Goal: Find specific page/section: Find specific page/section

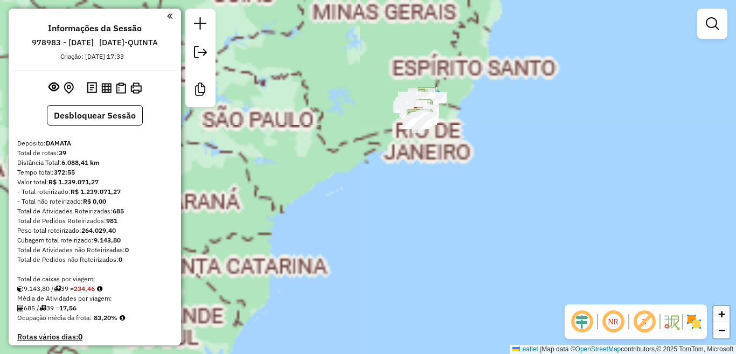
scroll to position [1760, 0]
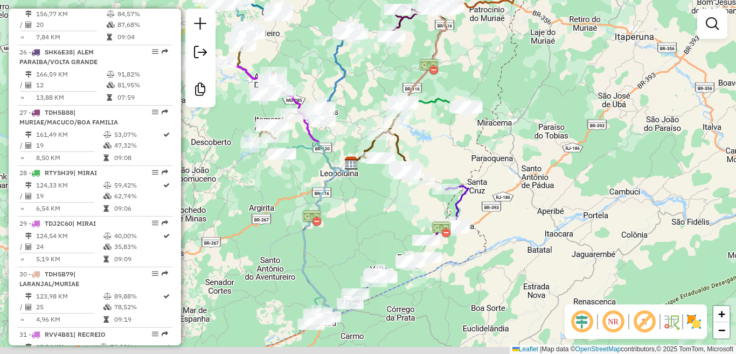
drag, startPoint x: 521, startPoint y: 103, endPoint x: 508, endPoint y: 79, distance: 27.5
click at [510, 72] on div "Janela de atendimento Grade de atendimento Capacidade Transportadoras Veículos …" at bounding box center [368, 177] width 736 height 354
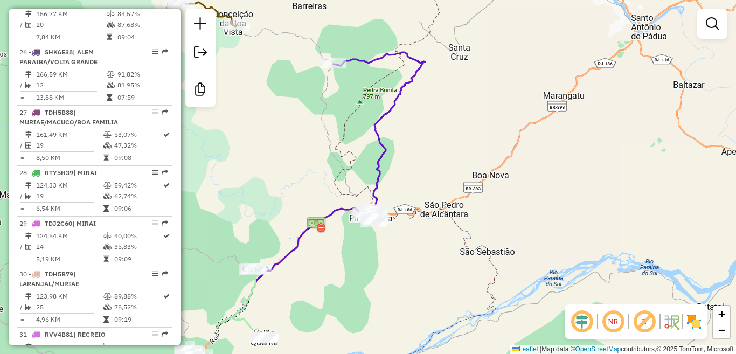
drag, startPoint x: 459, startPoint y: 144, endPoint x: 479, endPoint y: 96, distance: 51.9
click at [479, 97] on div "Janela de atendimento Grade de atendimento Capacidade Transportadoras Veículos …" at bounding box center [368, 177] width 736 height 354
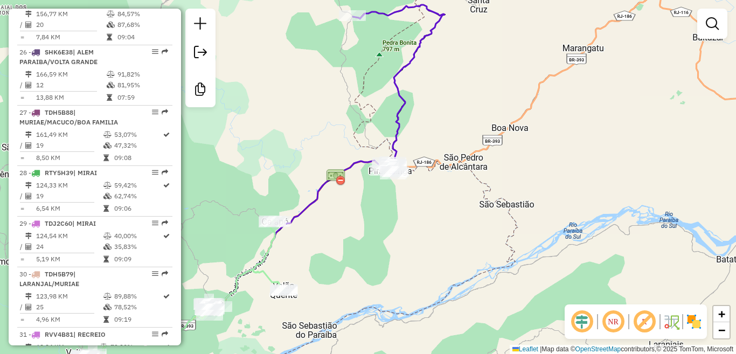
click at [397, 117] on icon at bounding box center [399, 89] width 92 height 169
select select "**********"
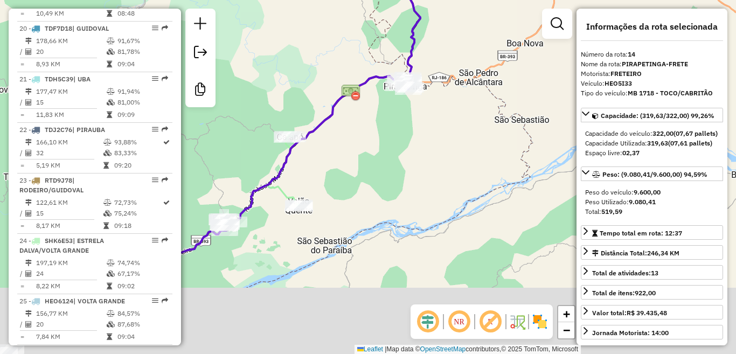
scroll to position [1164, 0]
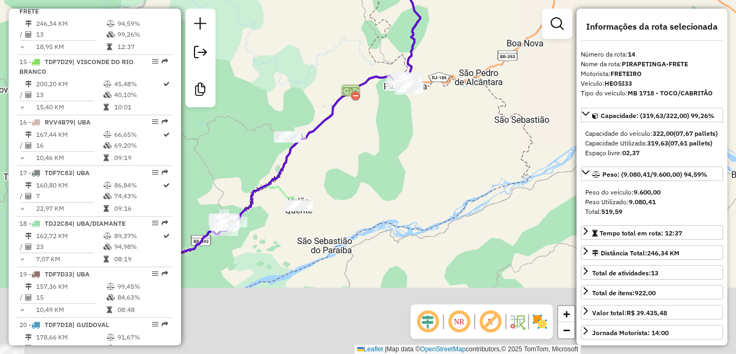
drag, startPoint x: 453, startPoint y: 107, endPoint x: 468, endPoint y: 71, distance: 39.1
click at [468, 71] on div "Janela de atendimento Grade de atendimento Capacidade Transportadoras Veículos …" at bounding box center [368, 177] width 736 height 354
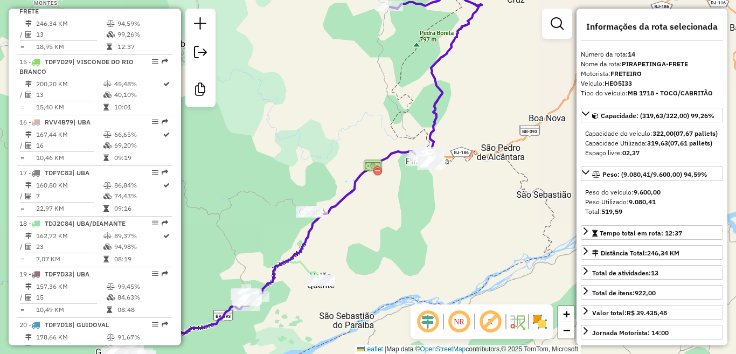
click at [438, 85] on icon at bounding box center [436, 79] width 92 height 169
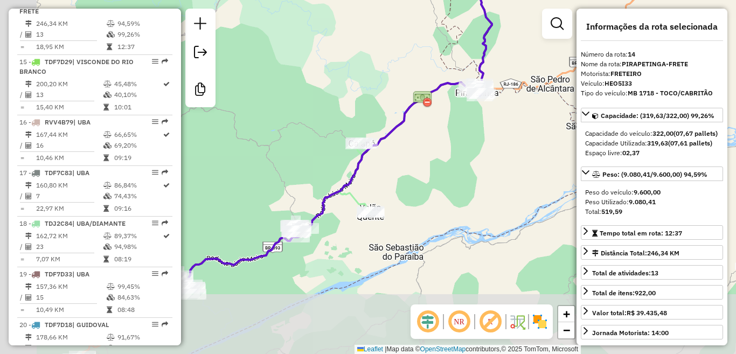
drag, startPoint x: 467, startPoint y: 107, endPoint x: 526, endPoint y: 35, distance: 92.7
click at [525, 36] on div "Janela de atendimento Grade de atendimento Capacidade Transportadoras Veículos …" at bounding box center [368, 177] width 736 height 354
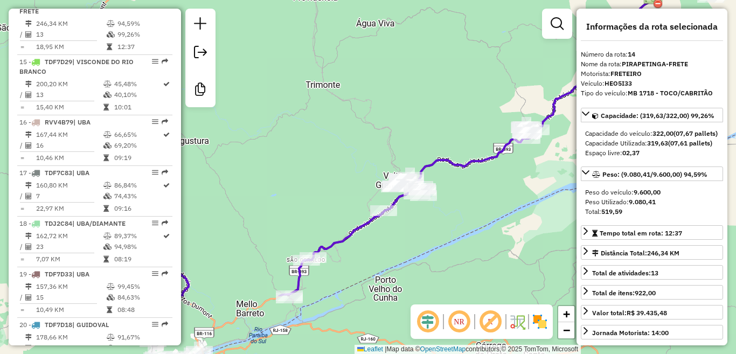
drag, startPoint x: 396, startPoint y: 115, endPoint x: 497, endPoint y: 57, distance: 116.3
click at [497, 57] on div "Janela de atendimento Grade de atendimento Capacidade Transportadoras Veículos …" at bounding box center [368, 177] width 736 height 354
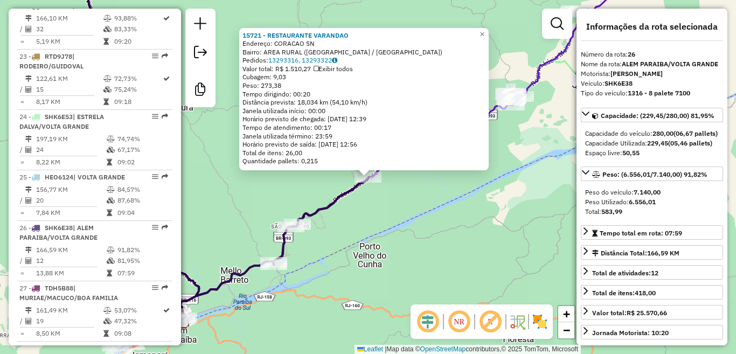
scroll to position [1811, 0]
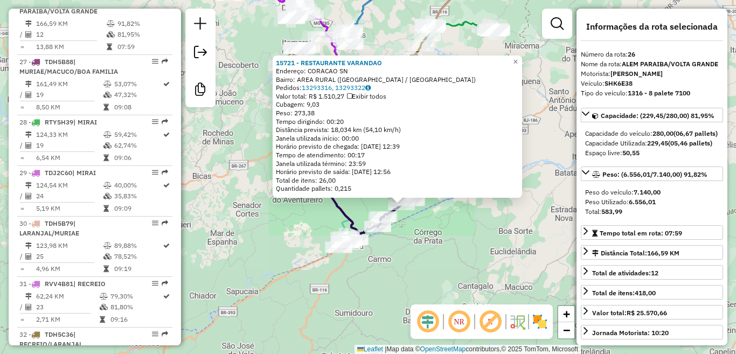
click at [462, 229] on div "15721 - RESTAURANTE [GEOGRAPHIC_DATA] Endereço: CORACAO SN Bairro: AREA RURAL (…" at bounding box center [368, 177] width 736 height 354
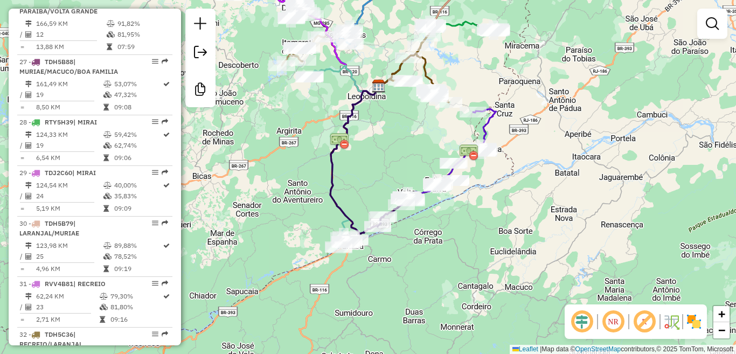
click at [488, 122] on icon at bounding box center [484, 130] width 23 height 43
select select "**********"
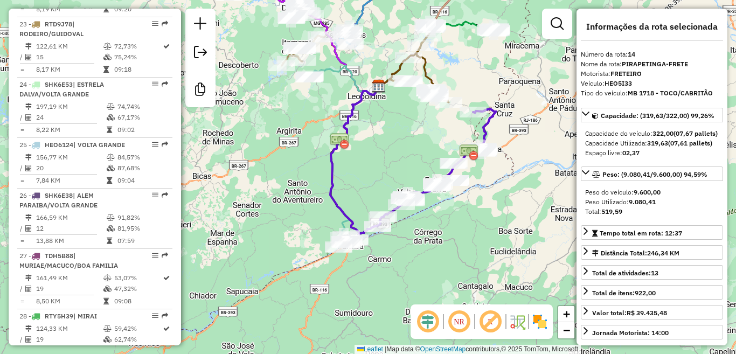
scroll to position [1164, 0]
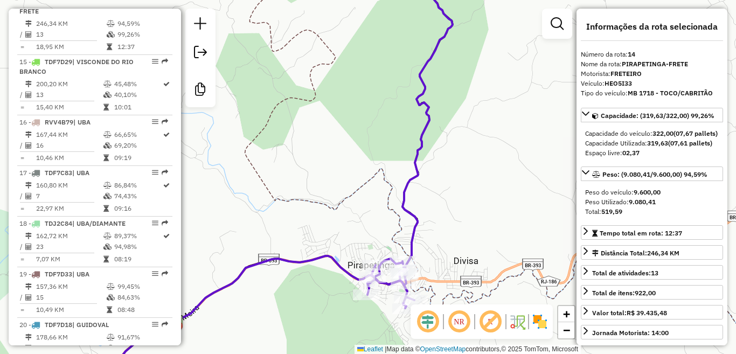
drag, startPoint x: 495, startPoint y: 197, endPoint x: 471, endPoint y: 233, distance: 42.7
click at [471, 233] on div "Janela de atendimento Grade de atendimento Capacidade Transportadoras Veículos …" at bounding box center [368, 177] width 736 height 354
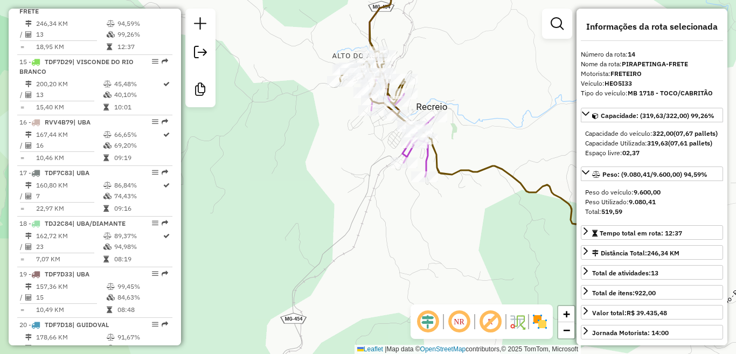
click at [508, 173] on icon at bounding box center [493, 113] width 307 height 298
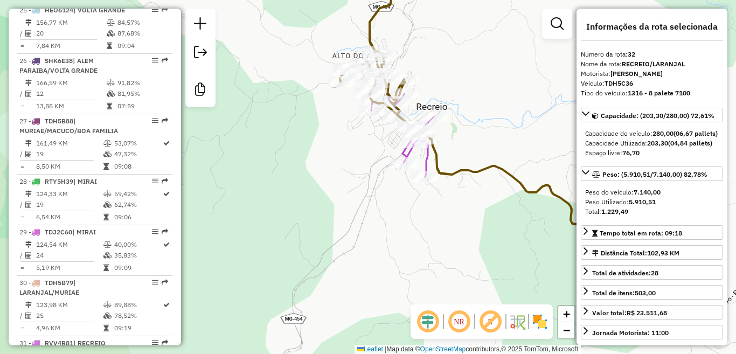
scroll to position [2144, 0]
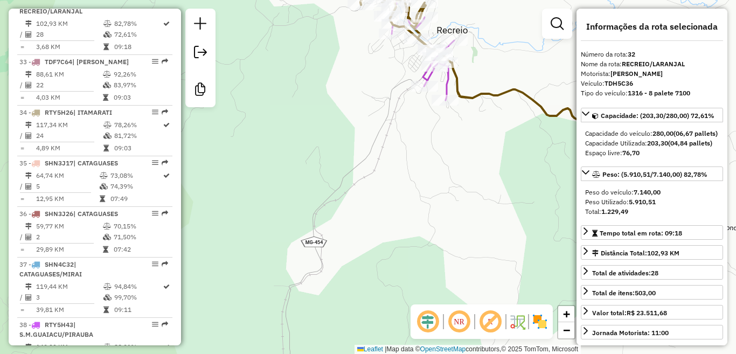
drag, startPoint x: 498, startPoint y: 201, endPoint x: 520, endPoint y: 127, distance: 77.0
click at [520, 127] on div "Janela de atendimento Grade de atendimento Capacidade Transportadoras Veículos …" at bounding box center [368, 177] width 736 height 354
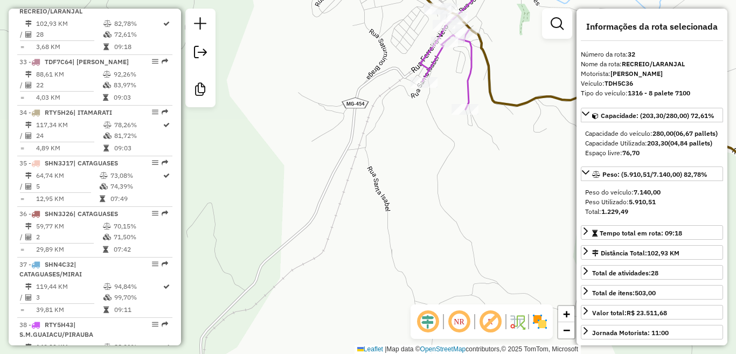
click at [468, 87] on icon at bounding box center [421, 36] width 124 height 145
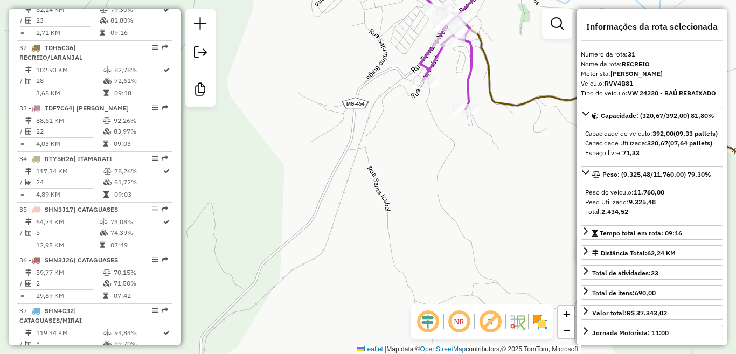
scroll to position [2093, 0]
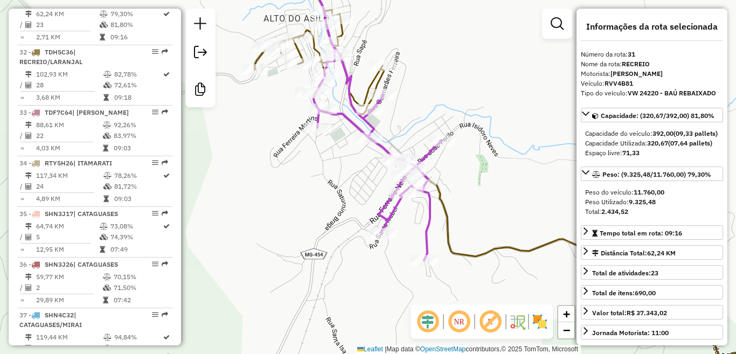
click at [426, 153] on icon at bounding box center [377, 135] width 128 height 249
click at [504, 249] on icon at bounding box center [532, 162] width 554 height 397
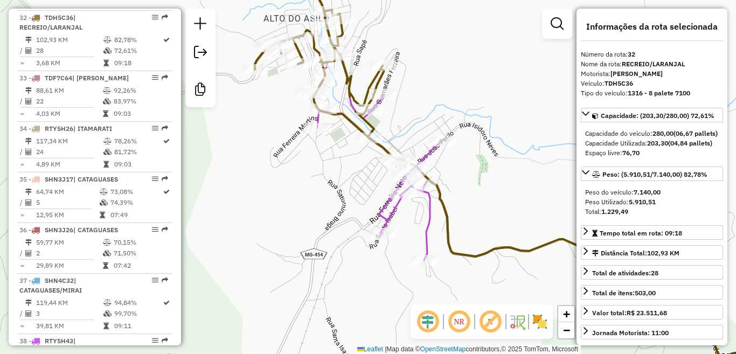
scroll to position [2144, 0]
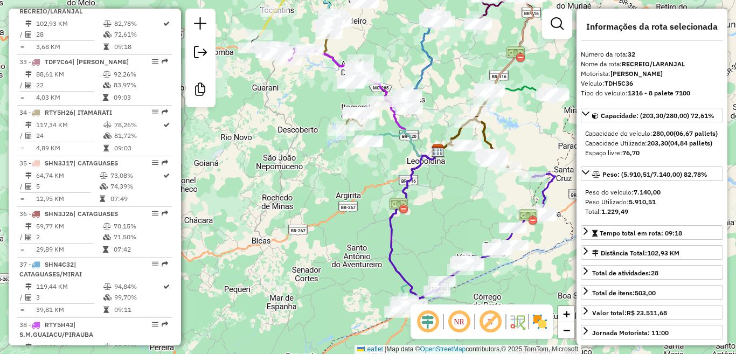
click at [531, 89] on icon at bounding box center [494, 118] width 112 height 65
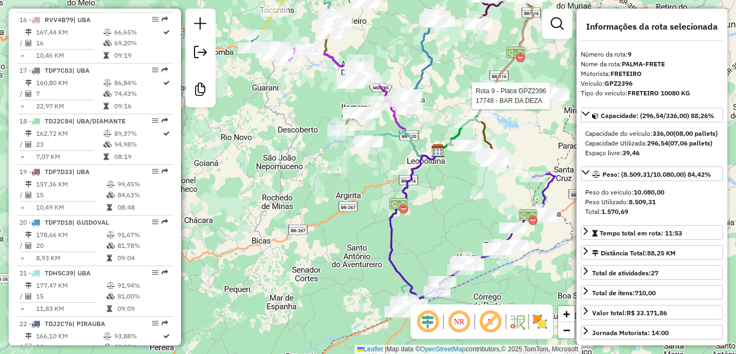
scroll to position [892, 0]
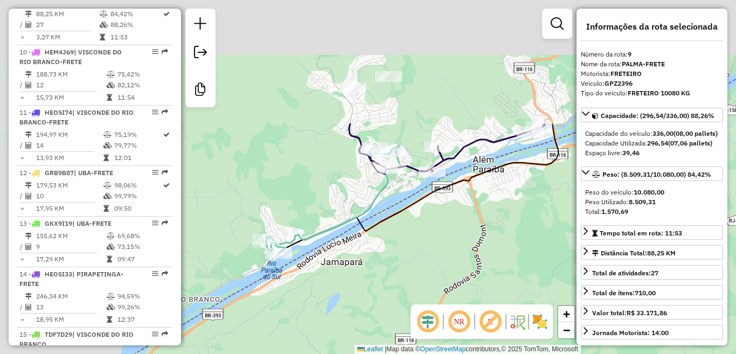
drag, startPoint x: 401, startPoint y: 145, endPoint x: 494, endPoint y: 265, distance: 152.3
click at [494, 265] on div "Janela de atendimento Grade de atendimento Capacidade Transportadoras Veículos …" at bounding box center [368, 177] width 736 height 354
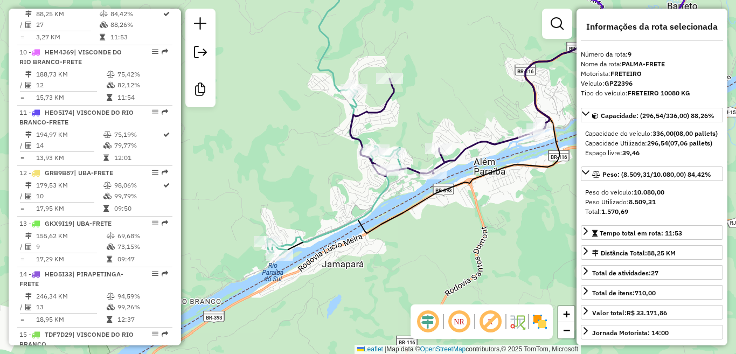
click at [365, 210] on icon at bounding box center [334, 109] width 135 height 291
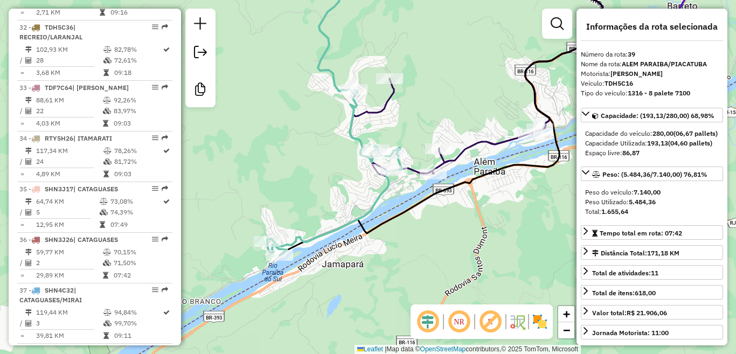
scroll to position [2269, 0]
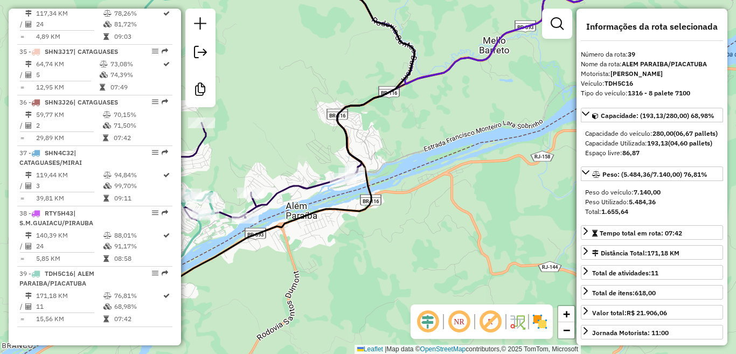
click at [307, 184] on icon at bounding box center [407, 92] width 490 height 256
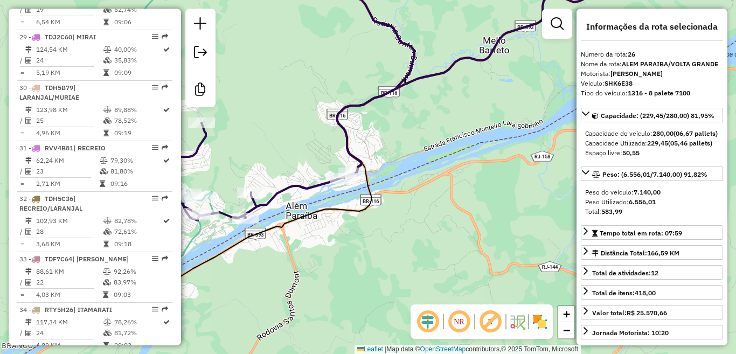
scroll to position [1811, 0]
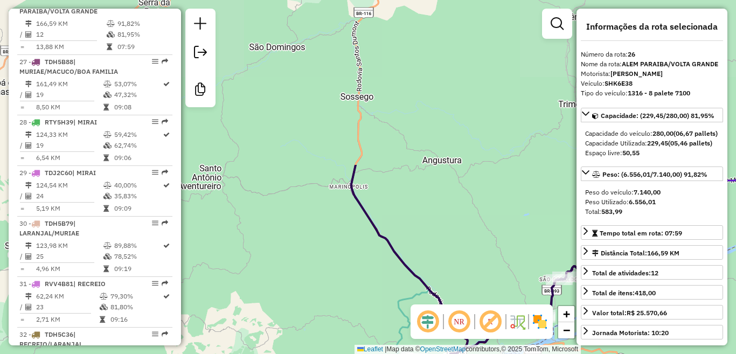
drag, startPoint x: 420, startPoint y: 124, endPoint x: 458, endPoint y: 281, distance: 160.8
click at [458, 281] on div "Janela de atendimento Grade de atendimento Capacidade Transportadoras Veículos …" at bounding box center [368, 177] width 736 height 354
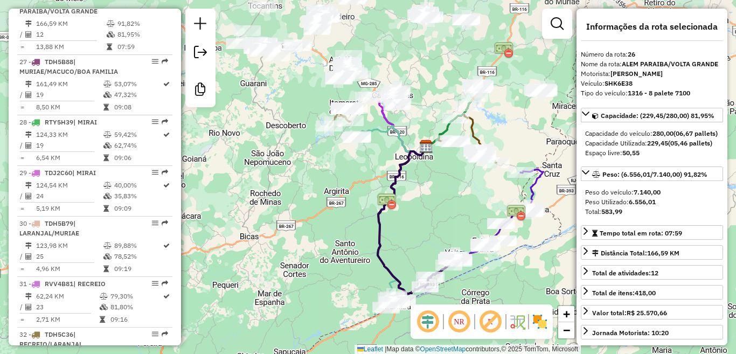
drag, startPoint x: 413, startPoint y: 79, endPoint x: 413, endPoint y: 188, distance: 109.3
click at [413, 188] on div "Janela de atendimento Grade de atendimento Capacidade Transportadoras Veículos …" at bounding box center [368, 177] width 736 height 354
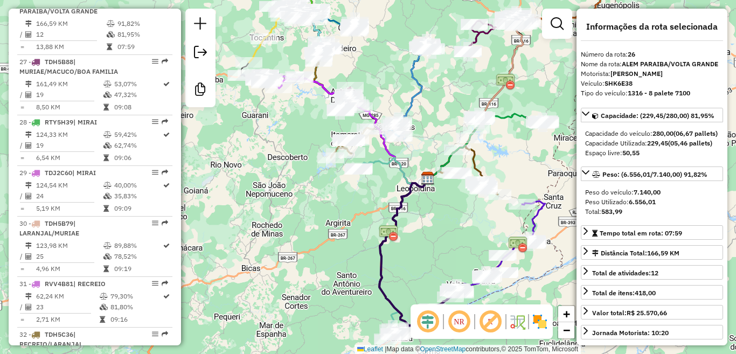
drag, startPoint x: 414, startPoint y: 123, endPoint x: 414, endPoint y: 142, distance: 18.3
click at [414, 142] on div "Janela de atendimento Grade de atendimento Capacidade Transportadoras Veículos …" at bounding box center [368, 177] width 736 height 354
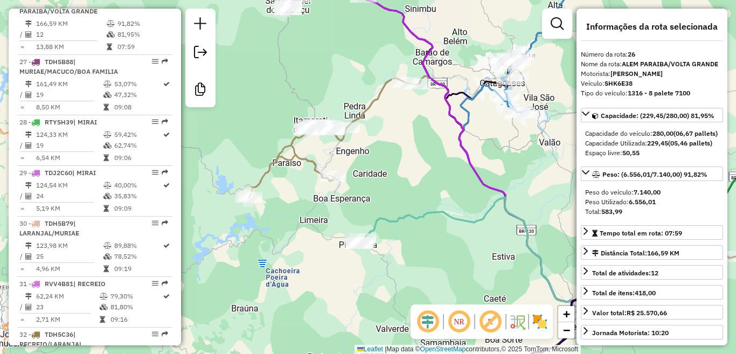
click at [375, 107] on icon at bounding box center [333, 138] width 169 height 120
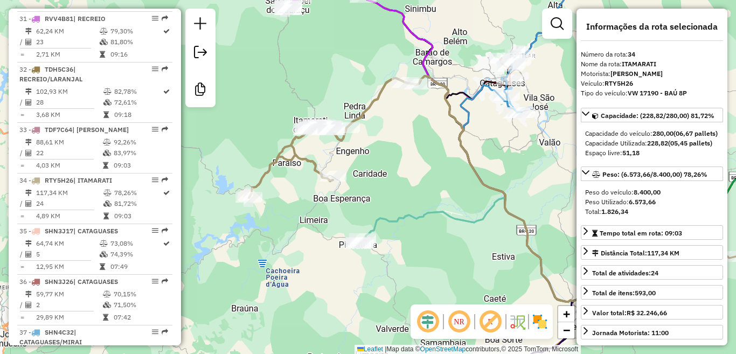
scroll to position [2255, 0]
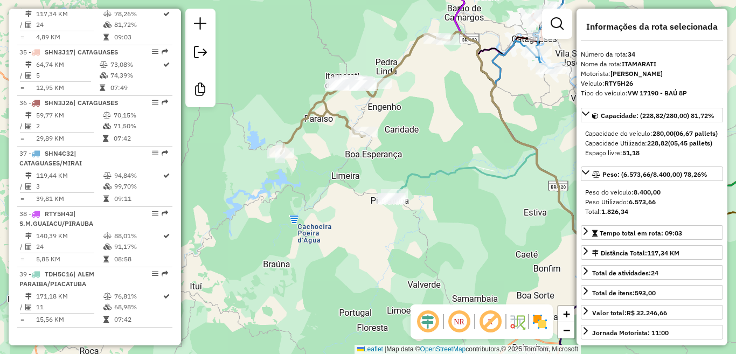
drag, startPoint x: 411, startPoint y: 185, endPoint x: 391, endPoint y: 132, distance: 56.6
click at [391, 132] on div "Janela de atendimento Grade de atendimento Capacidade Transportadoras Veículos …" at bounding box center [368, 177] width 736 height 354
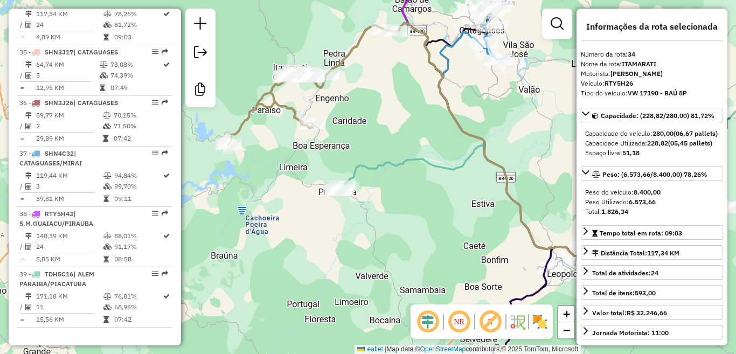
click at [397, 169] on icon at bounding box center [444, 267] width 214 height 244
click at [413, 162] on icon at bounding box center [444, 267] width 214 height 244
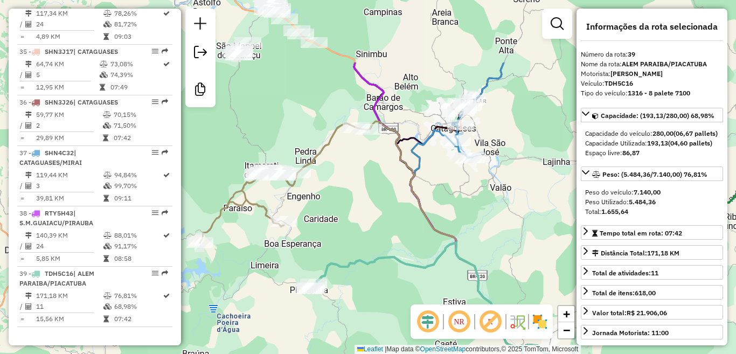
drag, startPoint x: 421, startPoint y: 162, endPoint x: 386, endPoint y: 256, distance: 100.9
click at [386, 256] on div "Janela de atendimento Grade de atendimento Capacidade Transportadoras Veículos …" at bounding box center [368, 177] width 736 height 354
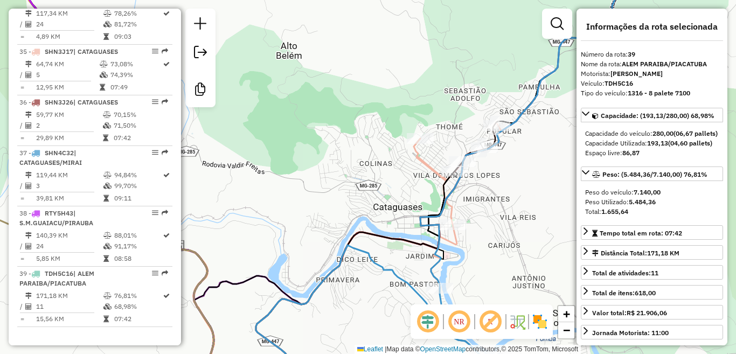
click at [427, 165] on icon at bounding box center [456, 205] width 84 height 166
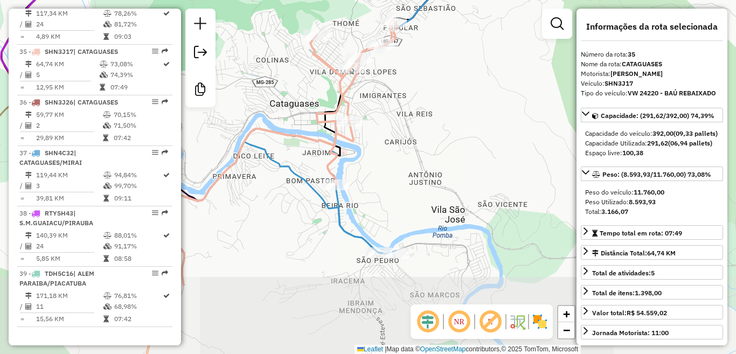
drag, startPoint x: 520, startPoint y: 212, endPoint x: 420, endPoint y: 109, distance: 144.0
click at [420, 109] on div "Janela de atendimento Grade de atendimento Capacidade Transportadoras Veículos …" at bounding box center [368, 177] width 736 height 354
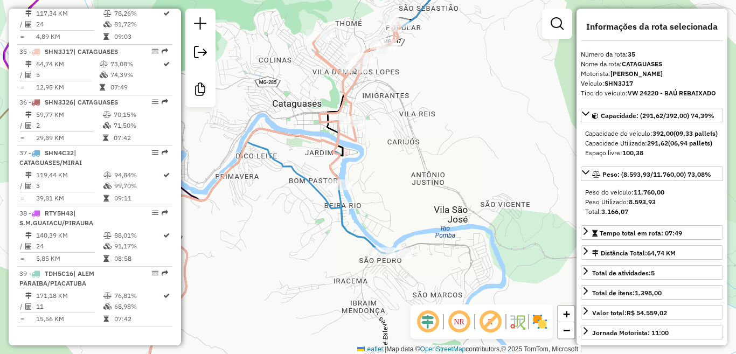
click at [357, 236] on icon at bounding box center [387, 108] width 137 height 289
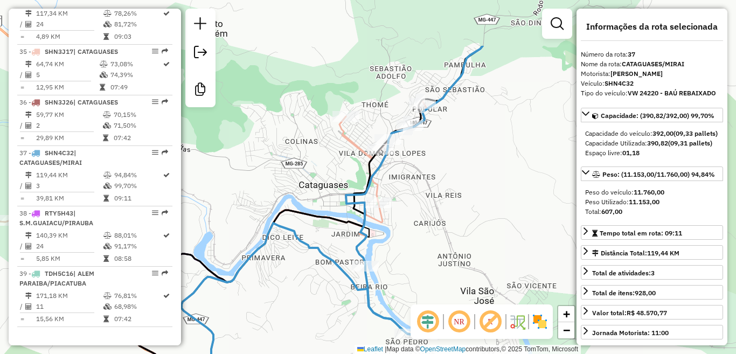
drag, startPoint x: 411, startPoint y: 149, endPoint x: 437, endPoint y: 230, distance: 84.8
click at [437, 230] on div "Janela de atendimento Grade de atendimento Capacidade Transportadoras Veículos …" at bounding box center [368, 177] width 736 height 354
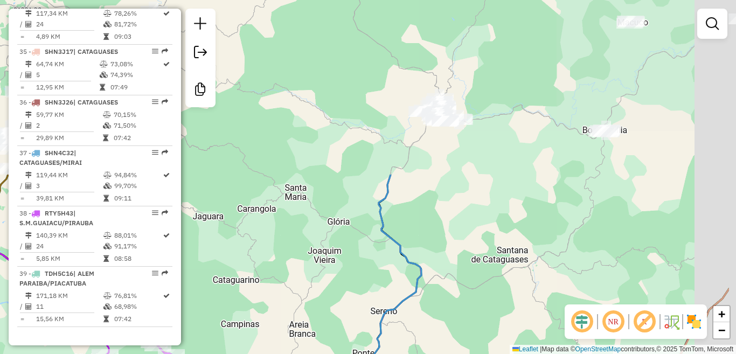
drag, startPoint x: 535, startPoint y: 50, endPoint x: 453, endPoint y: 263, distance: 229.2
click at [453, 263] on div "Janela de atendimento Grade de atendimento Capacidade Transportadoras Veículos …" at bounding box center [368, 177] width 736 height 354
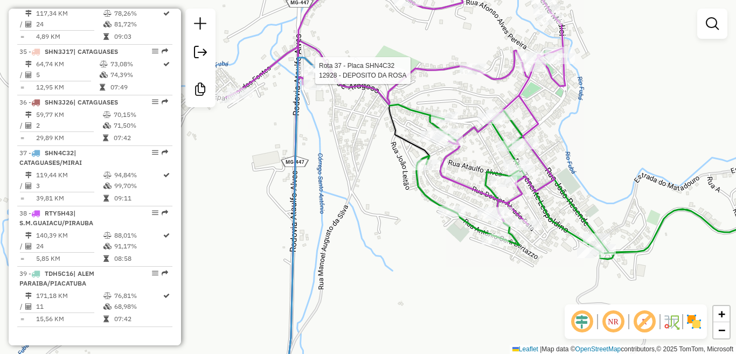
select select "**********"
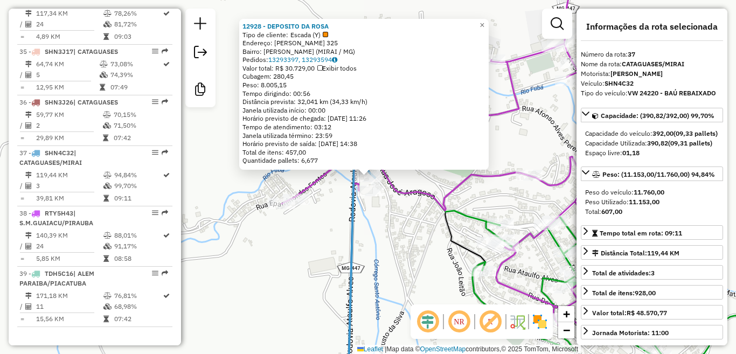
click at [374, 268] on div "12928 - DEPOSITO DA ROSA Tipo de cliente: Escada (Y) Endereço: [PERSON_NAME] 32…" at bounding box center [368, 177] width 736 height 354
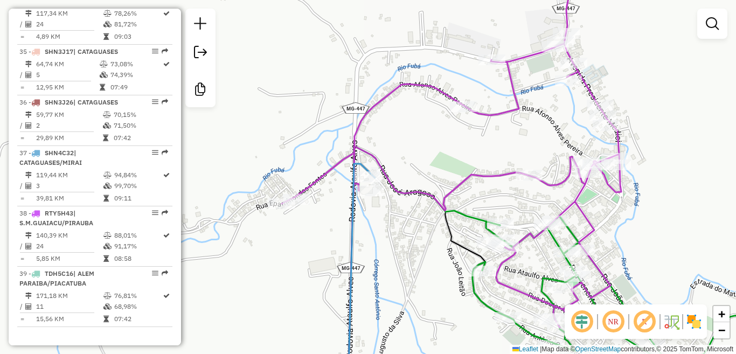
click at [480, 175] on icon at bounding box center [451, 162] width 339 height 337
select select "**********"
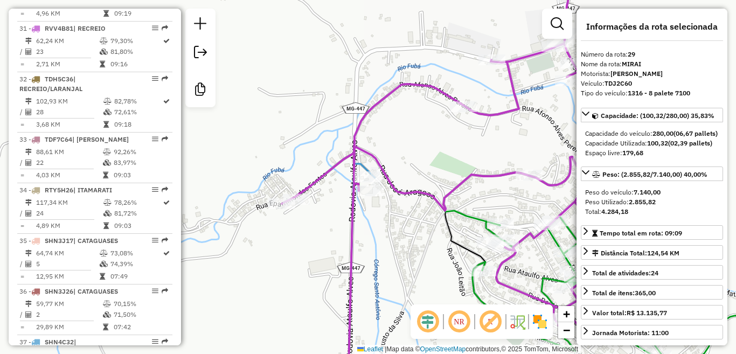
scroll to position [1982, 0]
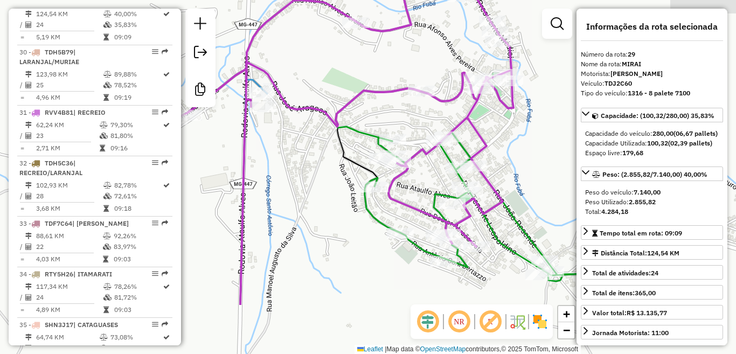
drag, startPoint x: 484, startPoint y: 171, endPoint x: 376, endPoint y: 87, distance: 136.6
click at [376, 87] on icon at bounding box center [343, 78] width 339 height 337
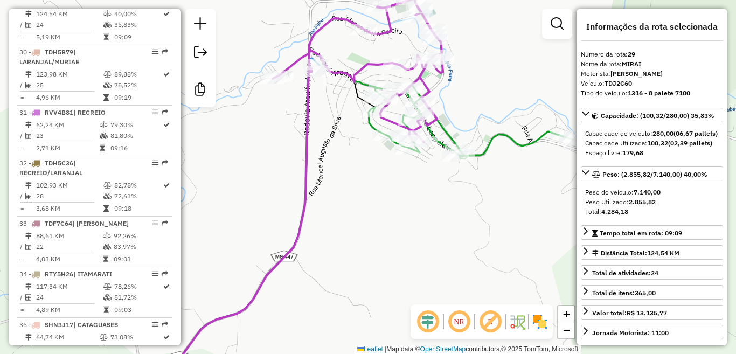
drag, startPoint x: 531, startPoint y: 128, endPoint x: 468, endPoint y: 124, distance: 63.1
click at [506, 102] on div "Janela de atendimento Grade de atendimento Capacidade Transportadoras Veículos …" at bounding box center [368, 177] width 736 height 354
click at [484, 149] on icon at bounding box center [470, 122] width 204 height 74
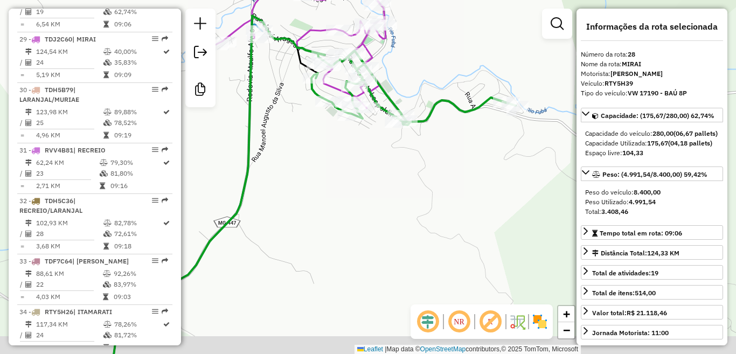
scroll to position [1931, 0]
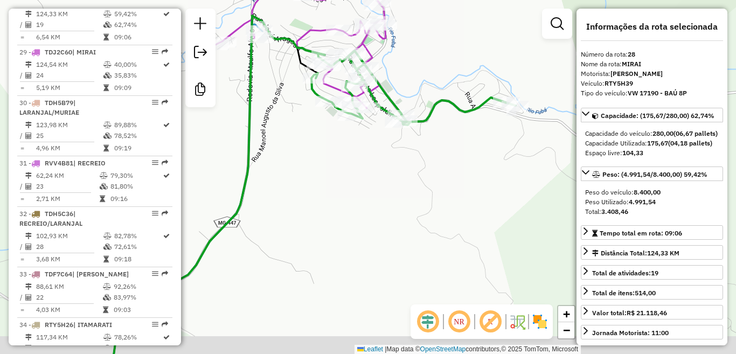
drag, startPoint x: 444, startPoint y: 175, endPoint x: 367, endPoint y: 128, distance: 90.2
click at [367, 128] on div "Janela de atendimento Grade de atendimento Capacidade Transportadoras Veículos …" at bounding box center [368, 177] width 736 height 354
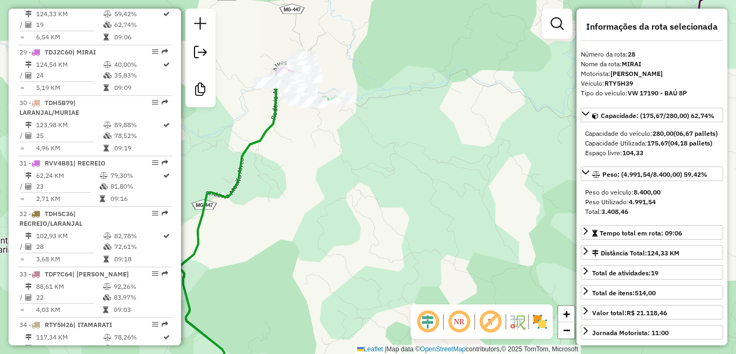
drag, startPoint x: 464, startPoint y: 169, endPoint x: 268, endPoint y: 135, distance: 198.4
click at [267, 135] on div "Janela de atendimento Grade de atendimento Capacidade Transportadoras Veículos …" at bounding box center [368, 177] width 736 height 354
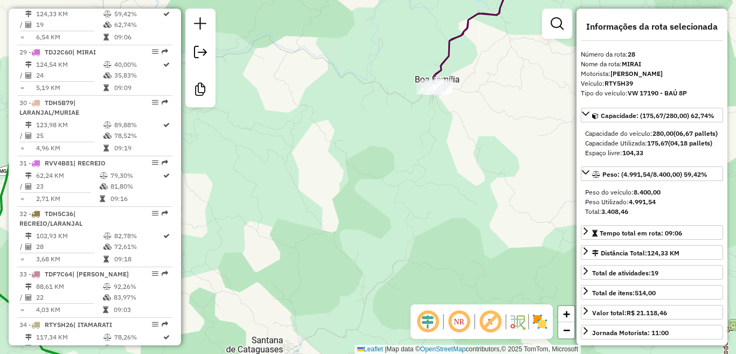
click at [444, 46] on icon at bounding box center [468, 28] width 78 height 128
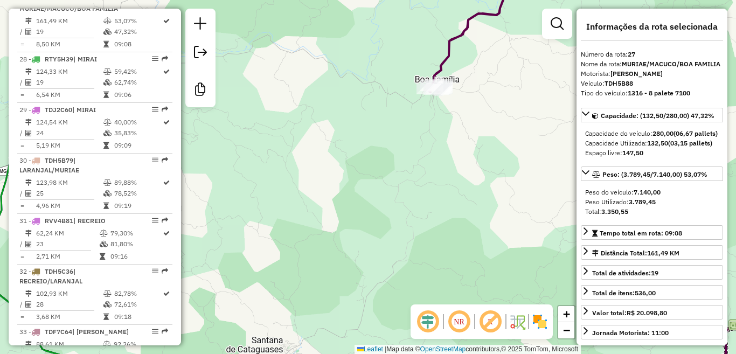
scroll to position [1871, 0]
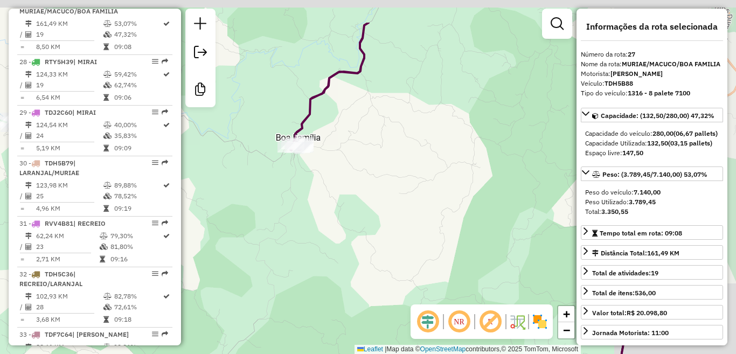
drag, startPoint x: 478, startPoint y: 80, endPoint x: 360, endPoint y: 157, distance: 140.1
click at [351, 153] on div "Janela de atendimento Grade de atendimento Capacidade Transportadoras Veículos …" at bounding box center [368, 177] width 736 height 354
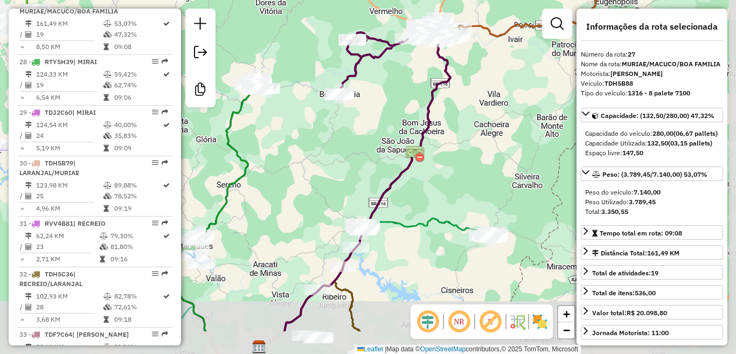
drag, startPoint x: 483, startPoint y: 150, endPoint x: 445, endPoint y: 221, distance: 80.0
click at [447, 249] on div "Janela de atendimento Grade de atendimento Capacidade Transportadoras Veículos …" at bounding box center [368, 177] width 736 height 354
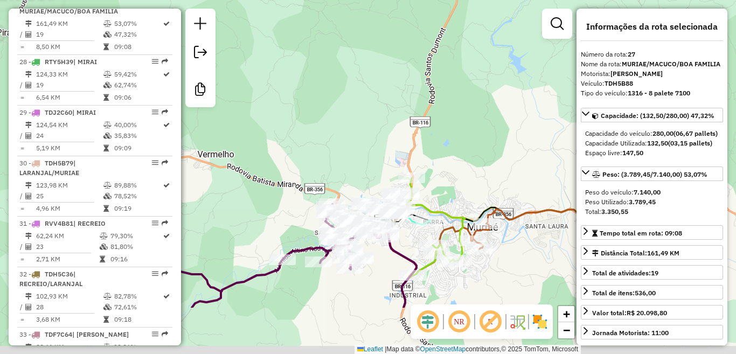
drag, startPoint x: 516, startPoint y: 234, endPoint x: 385, endPoint y: 43, distance: 231.6
click at [385, 55] on div "Janela de atendimento Grade de atendimento Capacidade Transportadoras Veículos …" at bounding box center [368, 177] width 736 height 354
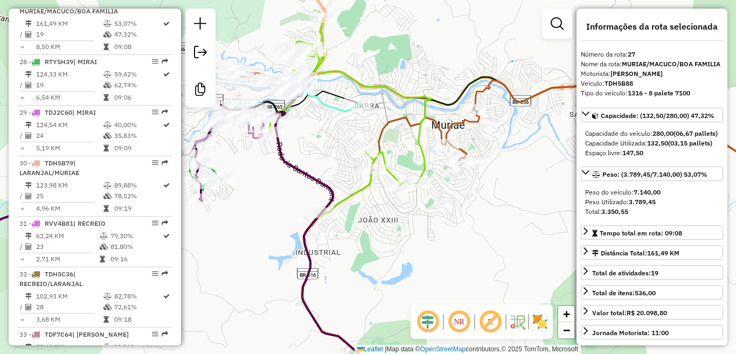
click at [464, 125] on icon at bounding box center [590, 125] width 437 height 90
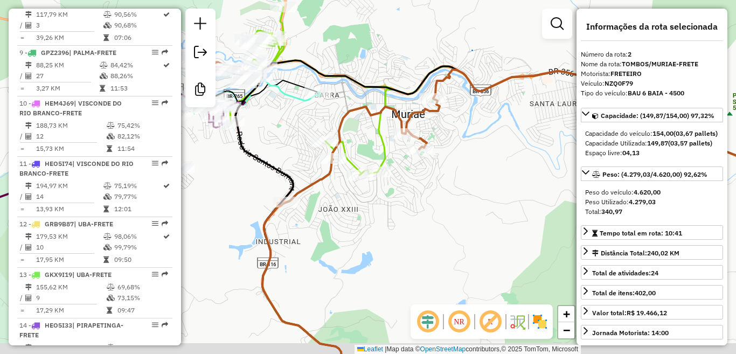
scroll to position [499, 0]
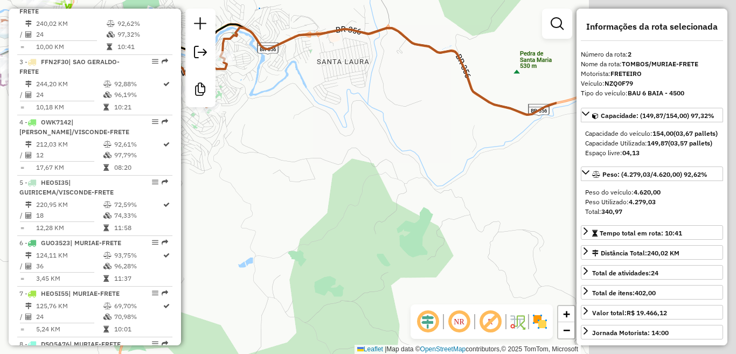
drag, startPoint x: 474, startPoint y: 152, endPoint x: 220, endPoint y: 99, distance: 259.6
click at [224, 101] on div "Rota 2 - Placa NZQ0F79 17766 - FRONT BEER Janela de atendimento Grade de atendi…" at bounding box center [368, 177] width 736 height 354
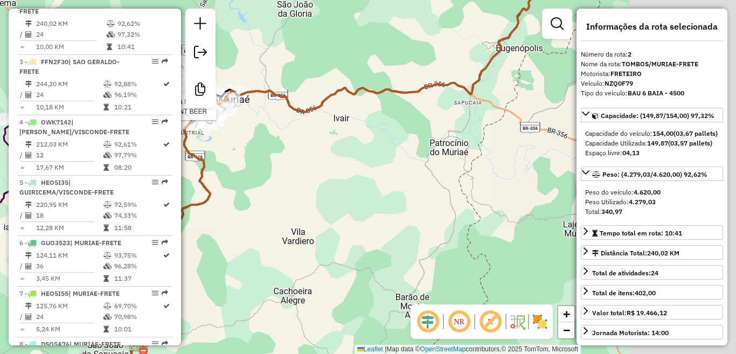
drag, startPoint x: 384, startPoint y: 158, endPoint x: 355, endPoint y: 155, distance: 29.3
click at [345, 158] on div "Rota 2 - Placa NZQ0F79 17766 - FRONT BEER Janela de atendimento Grade de atendi…" at bounding box center [368, 177] width 736 height 354
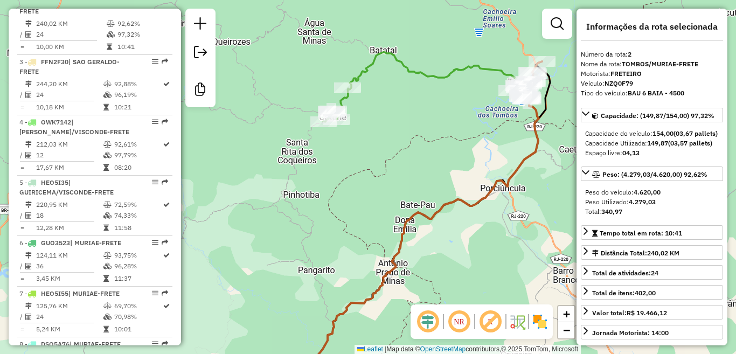
click at [431, 78] on icon at bounding box center [423, 86] width 200 height 69
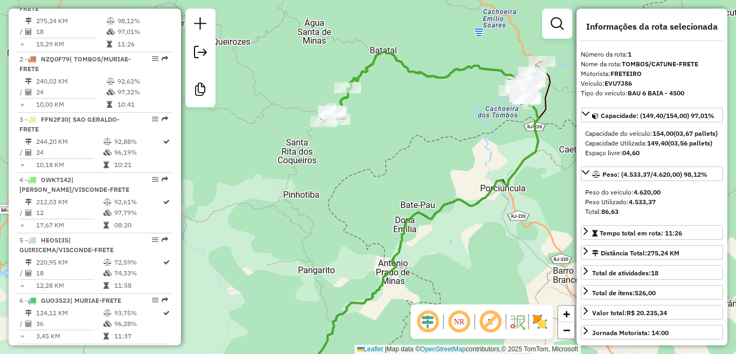
scroll to position [438, 0]
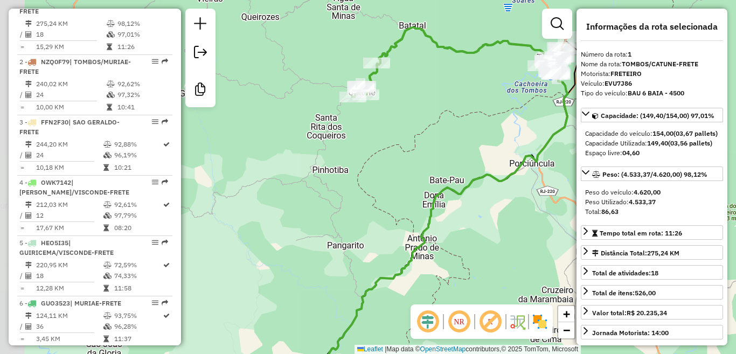
drag, startPoint x: 415, startPoint y: 132, endPoint x: 444, endPoint y: 107, distance: 38.6
click at [444, 107] on div "Janela de atendimento Grade de atendimento Capacidade Transportadoras Veículos …" at bounding box center [368, 177] width 736 height 354
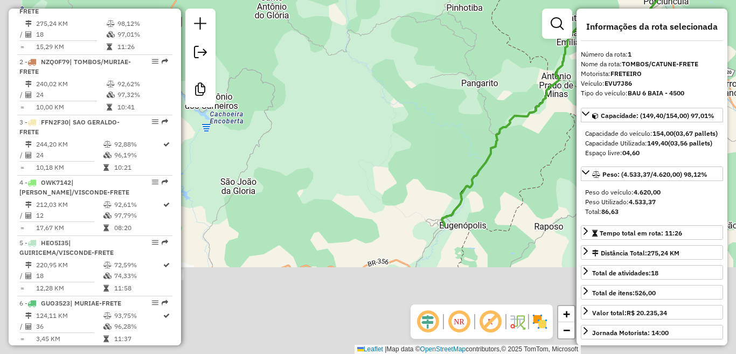
drag, startPoint x: 399, startPoint y: 209, endPoint x: 532, endPoint y: 31, distance: 222.0
click at [561, 0] on html "Aguarde... Pop-up bloqueado! Seu navegador bloqueou automáticamente a abertura …" at bounding box center [368, 177] width 736 height 354
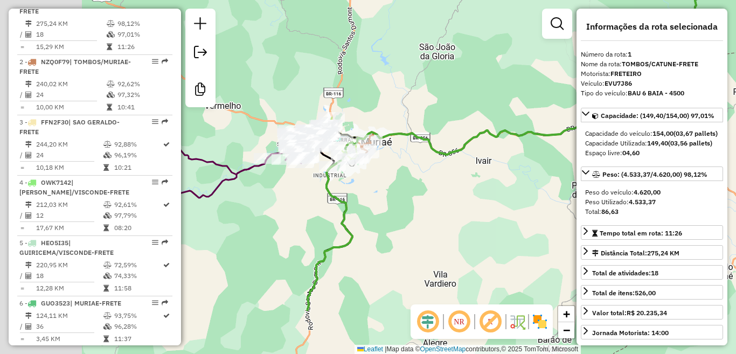
drag, startPoint x: 386, startPoint y: 136, endPoint x: 519, endPoint y: 74, distance: 146.7
click at [545, 64] on div "Janela de atendimento Grade de atendimento Capacidade Transportadoras Veículos …" at bounding box center [368, 177] width 736 height 354
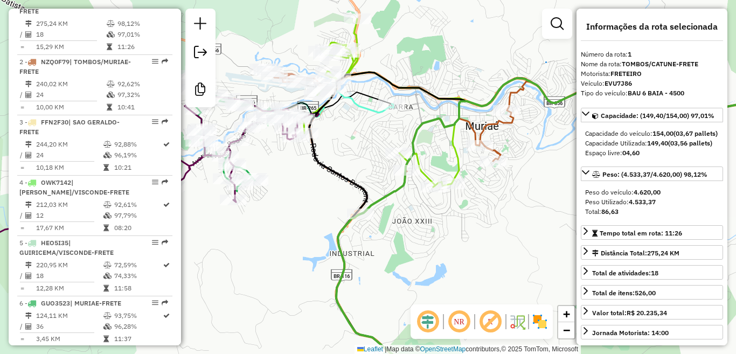
click at [457, 161] on icon at bounding box center [376, 116] width 178 height 195
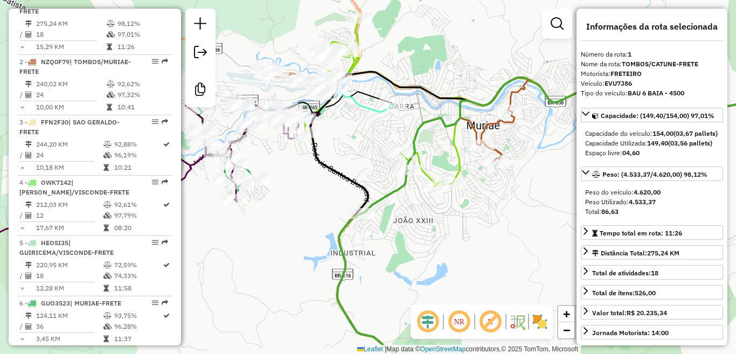
click at [460, 161] on icon at bounding box center [377, 115] width 178 height 195
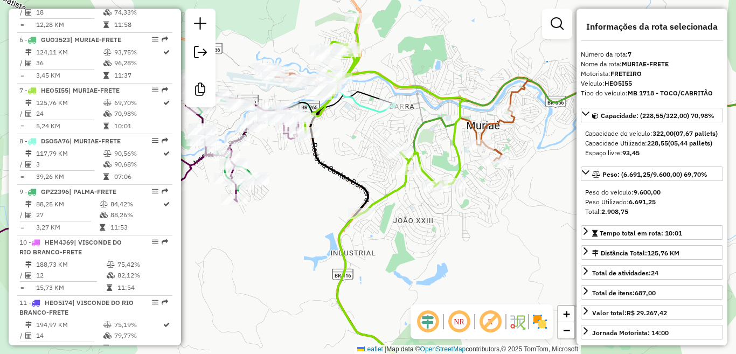
scroll to position [791, 0]
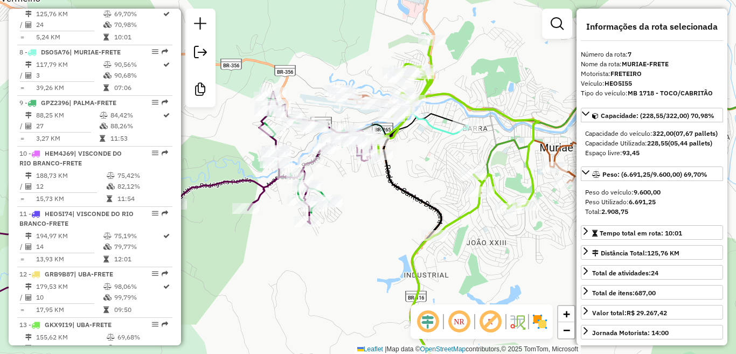
drag, startPoint x: 418, startPoint y: 57, endPoint x: 486, endPoint y: 76, distance: 70.6
click at [485, 74] on div "Janela de atendimento Grade de atendimento Capacidade Transportadoras Veículos …" at bounding box center [368, 177] width 736 height 354
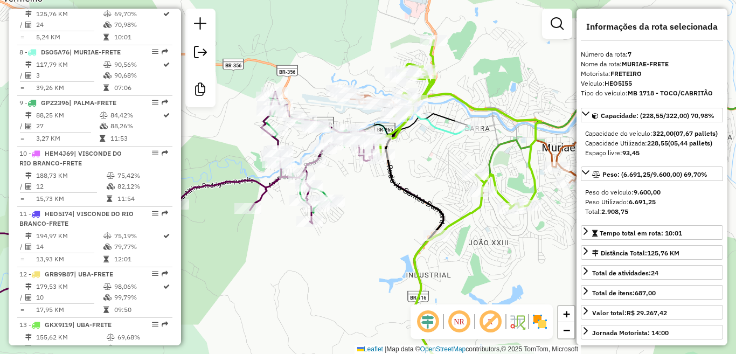
click at [549, 142] on icon at bounding box center [645, 148] width 327 height 90
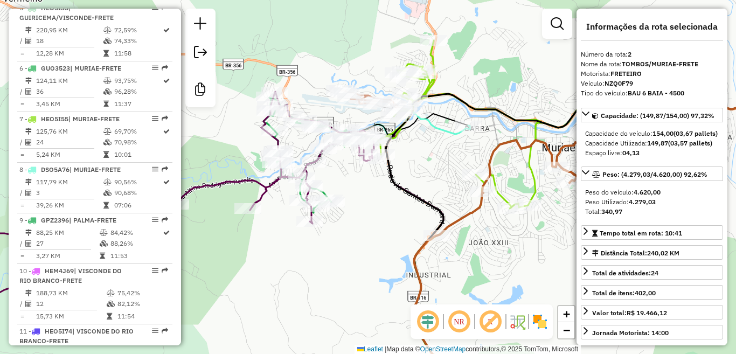
scroll to position [499, 0]
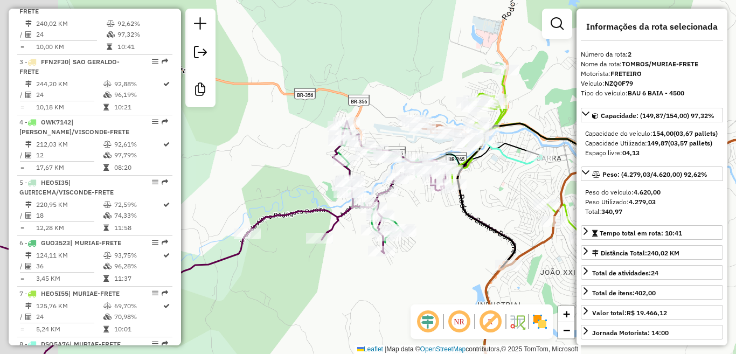
drag, startPoint x: 443, startPoint y: 100, endPoint x: 514, endPoint y: 130, distance: 77.4
click at [515, 130] on icon at bounding box center [668, 270] width 423 height 295
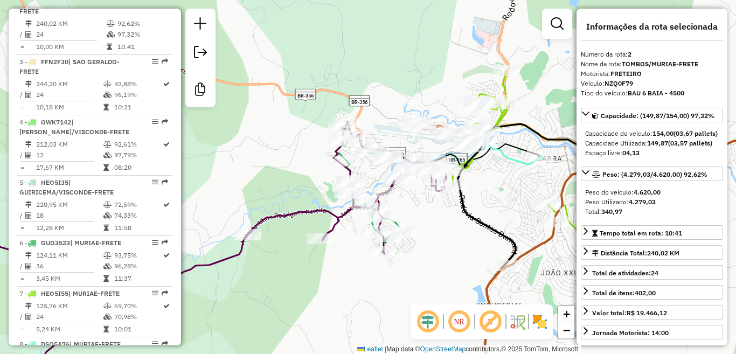
click at [511, 157] on icon at bounding box center [479, 148] width 124 height 44
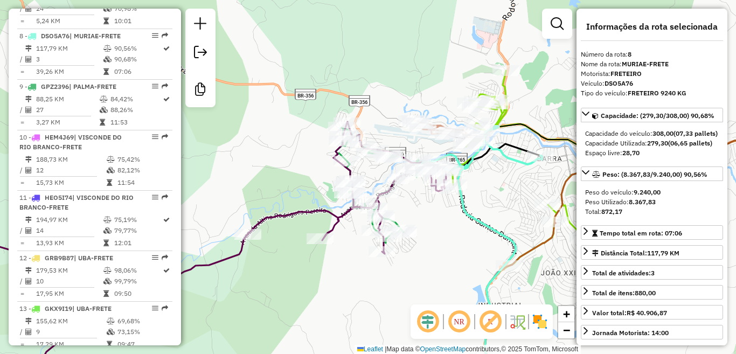
scroll to position [841, 0]
